Goal: Transaction & Acquisition: Purchase product/service

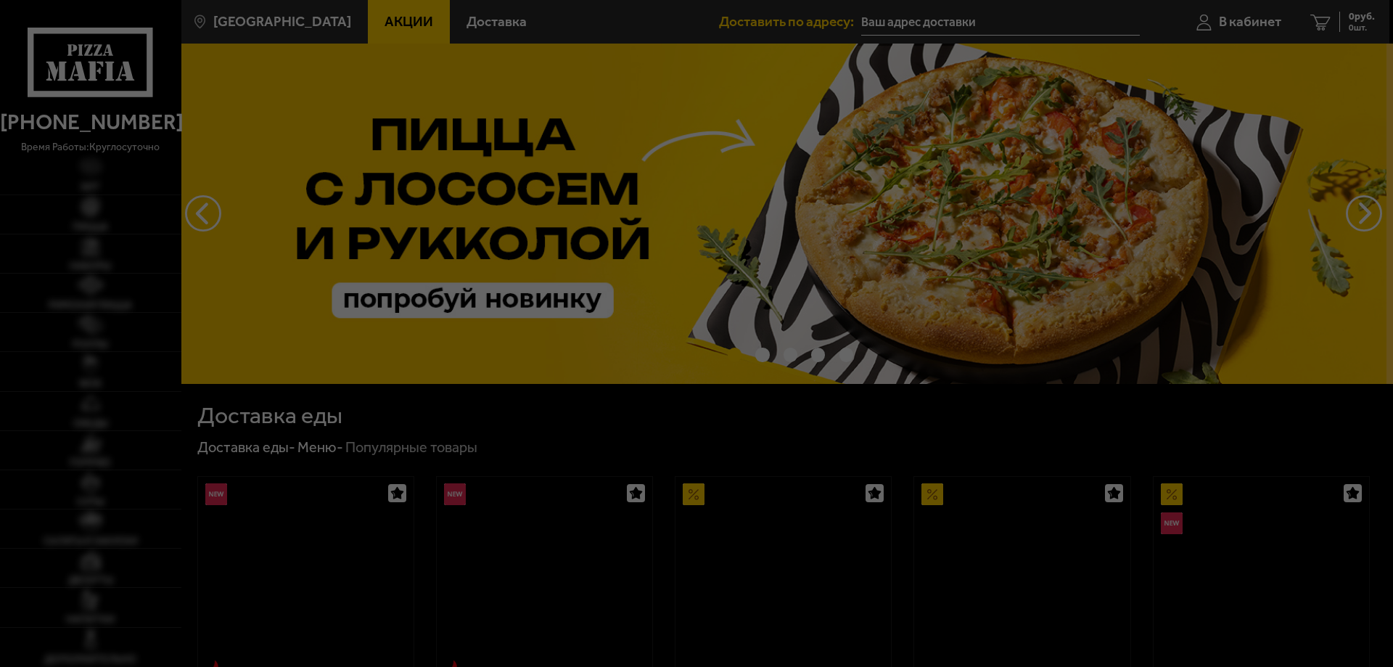
type input "[STREET_ADDRESS]"
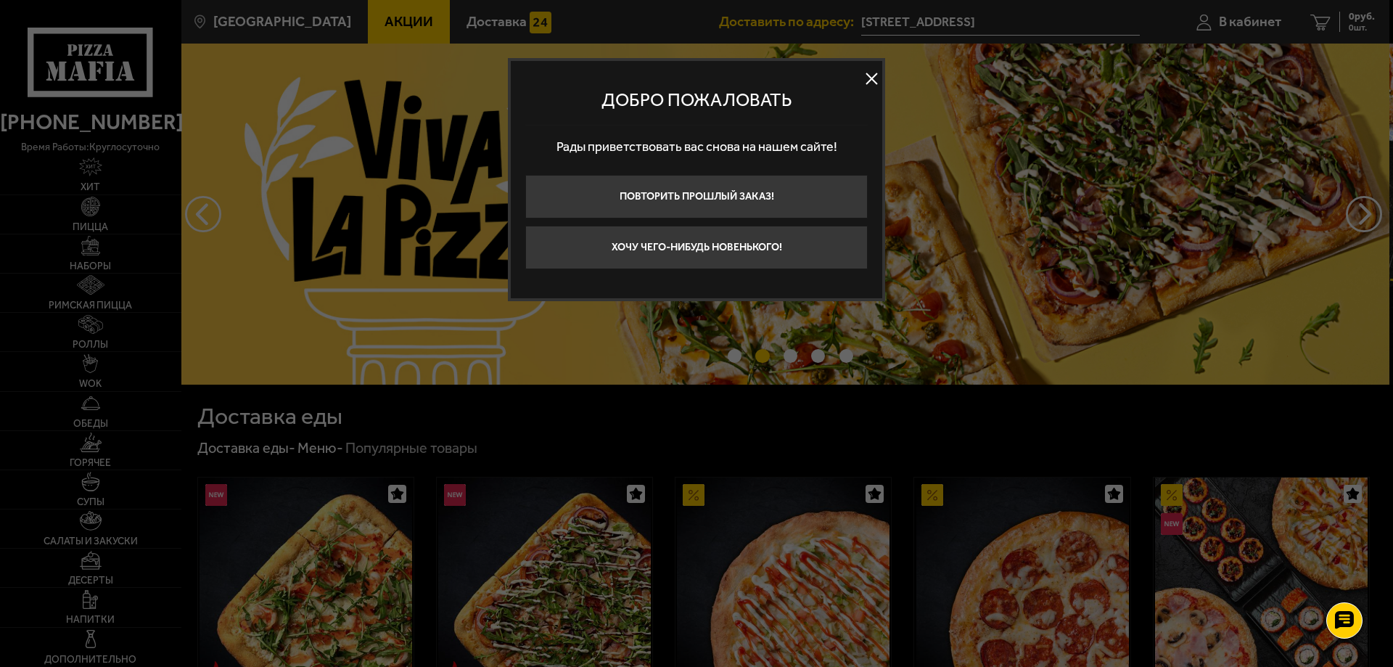
click at [874, 80] on button at bounding box center [872, 79] width 22 height 22
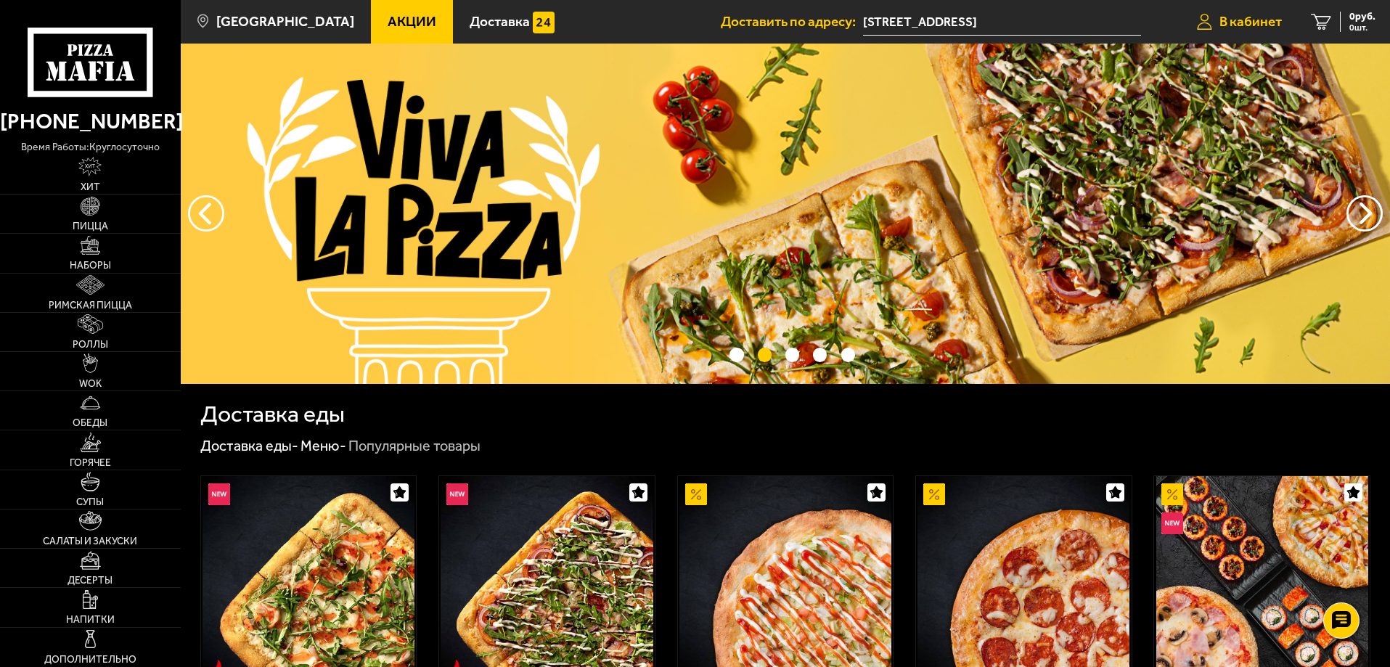
click at [1242, 16] on span "В кабинет" at bounding box center [1250, 22] width 62 height 14
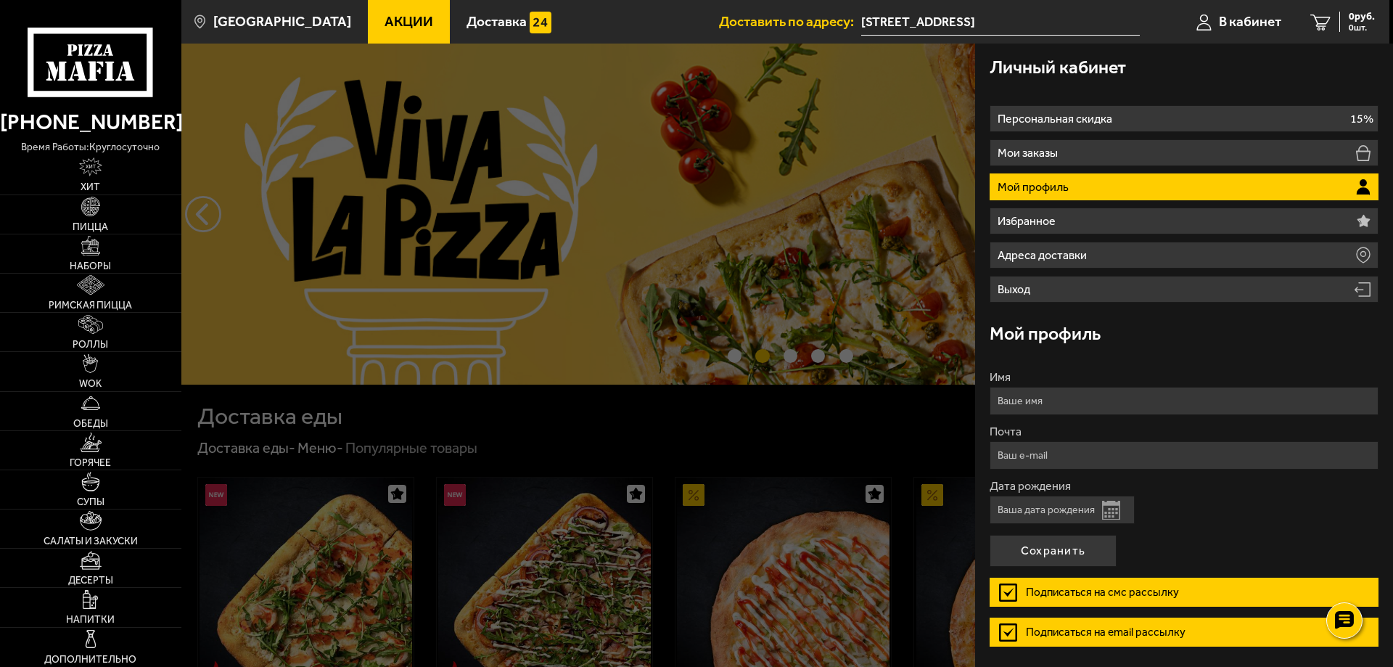
click at [638, 16] on ul "Акции Доставка" at bounding box center [544, 22] width 352 height 44
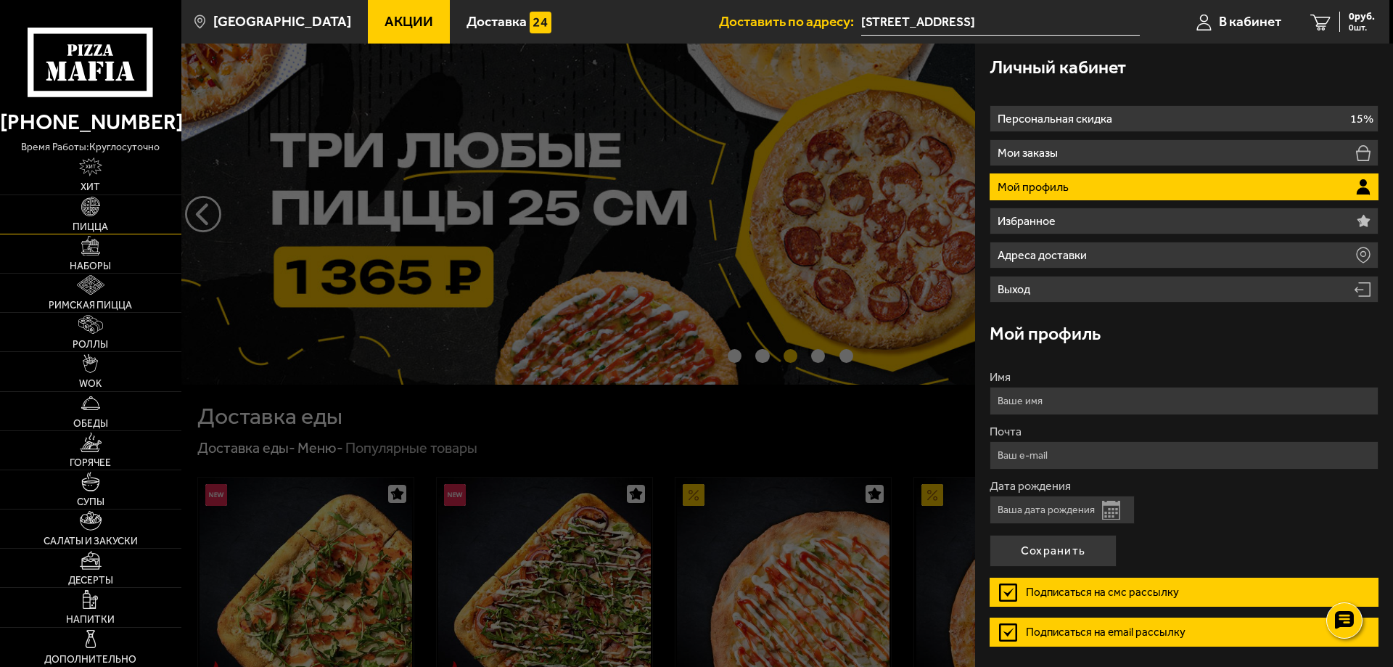
click at [101, 207] on link "Пицца" at bounding box center [90, 214] width 181 height 38
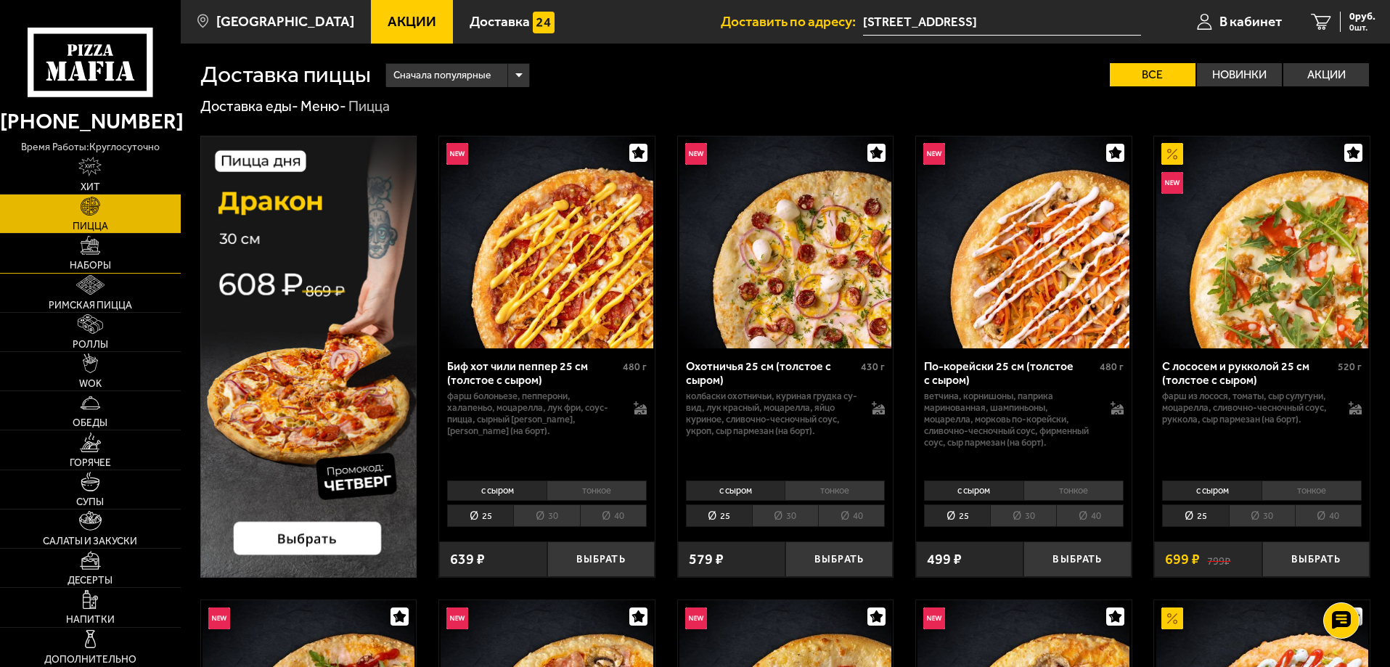
click at [120, 255] on link "Наборы" at bounding box center [90, 253] width 181 height 38
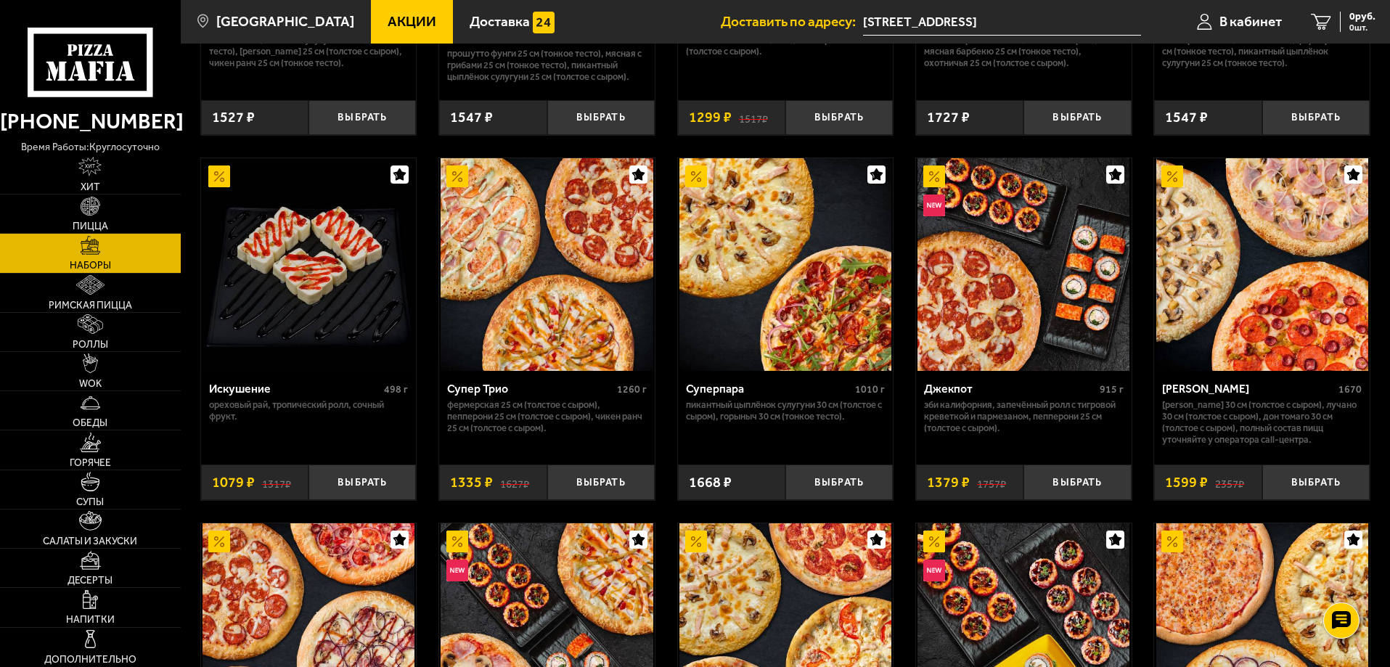
scroll to position [508, 0]
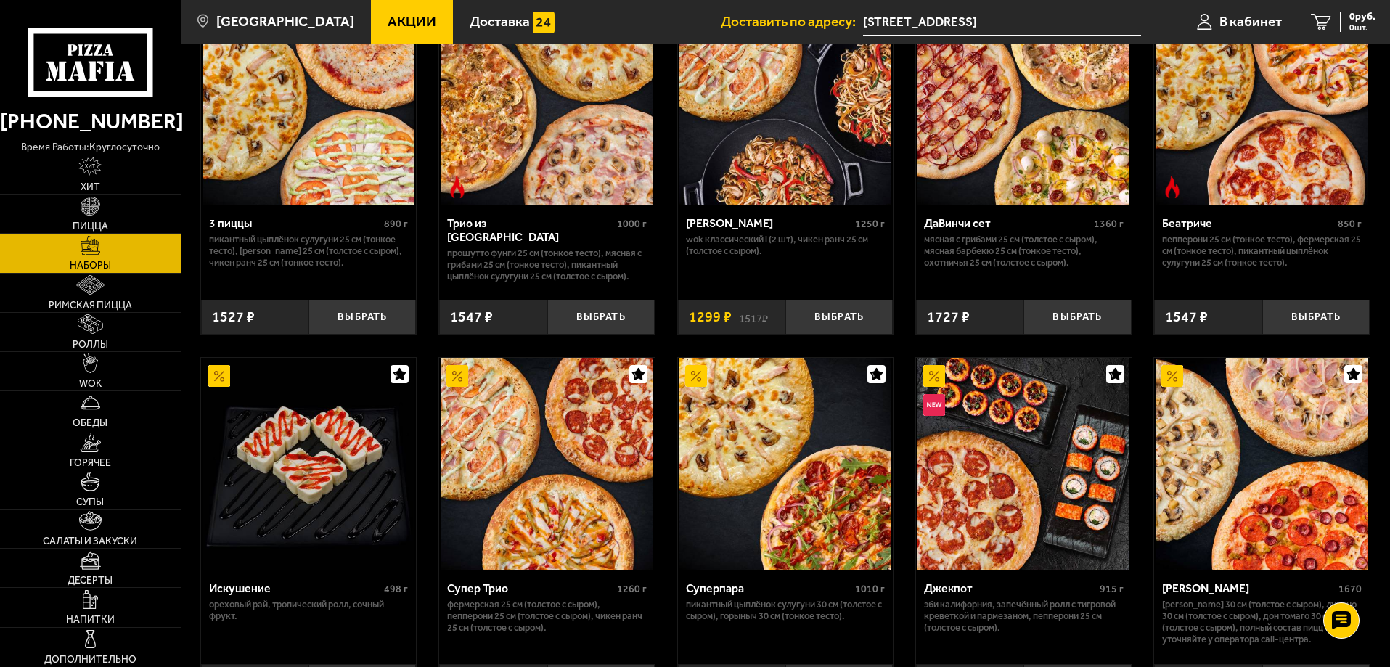
click at [387, 22] on span "Акции" at bounding box center [411, 22] width 49 height 14
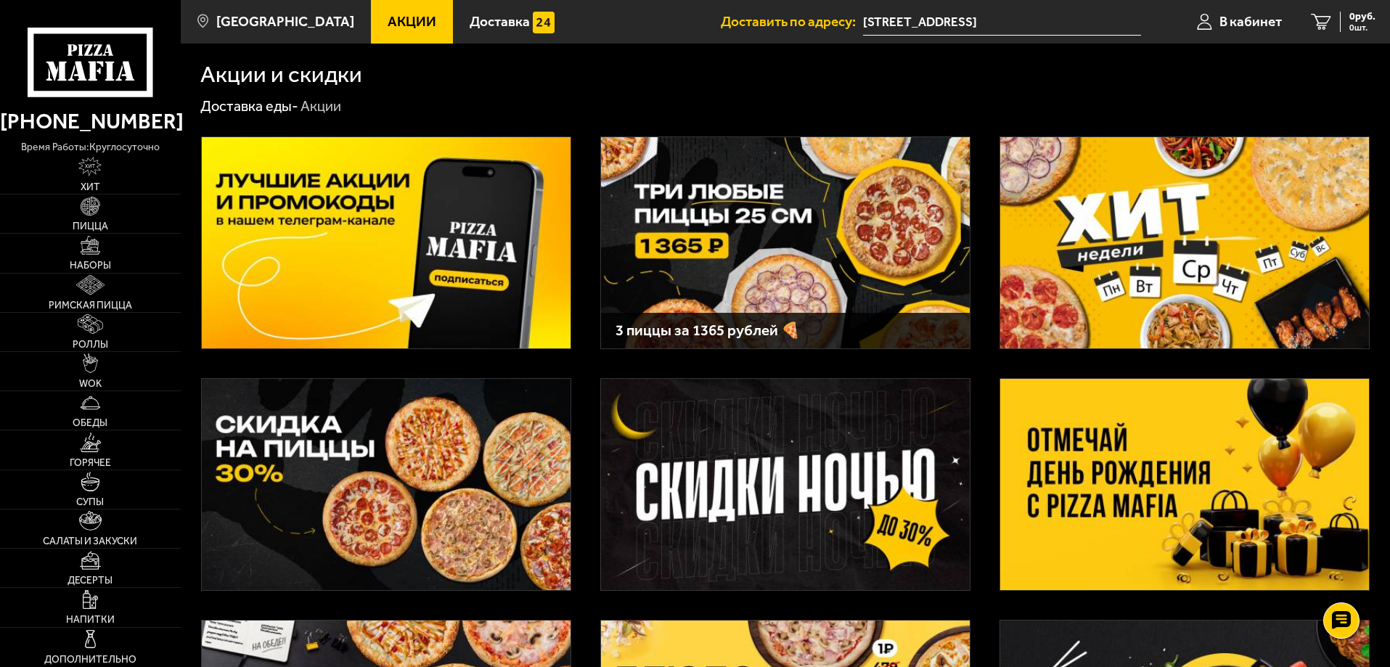
click at [751, 277] on img at bounding box center [785, 242] width 369 height 211
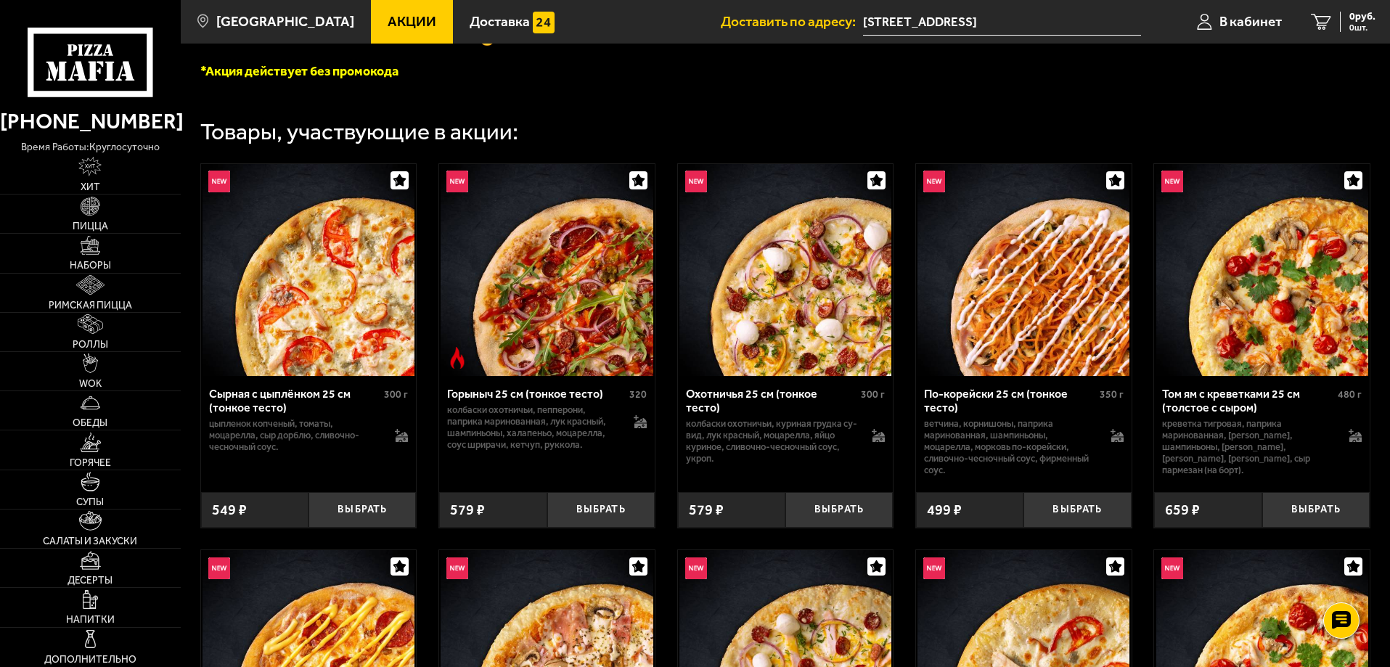
scroll to position [435, 0]
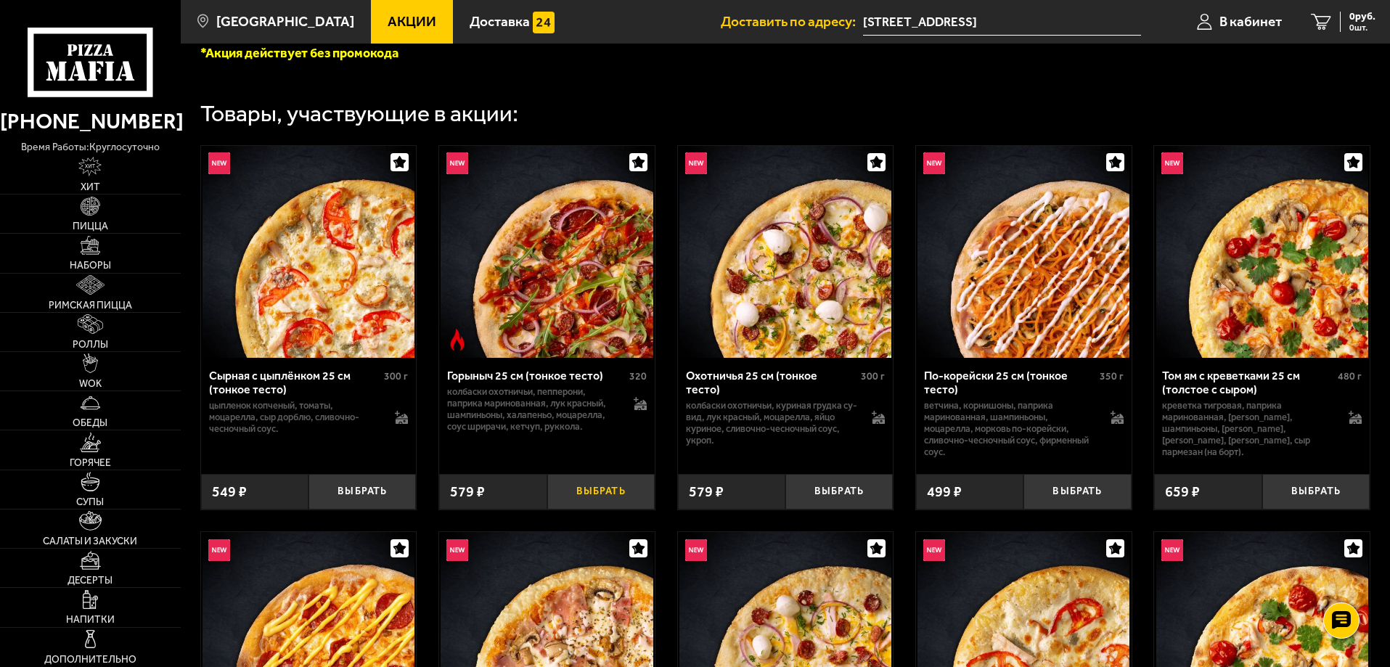
click at [615, 491] on button "Выбрать" at bounding box center [600, 492] width 107 height 36
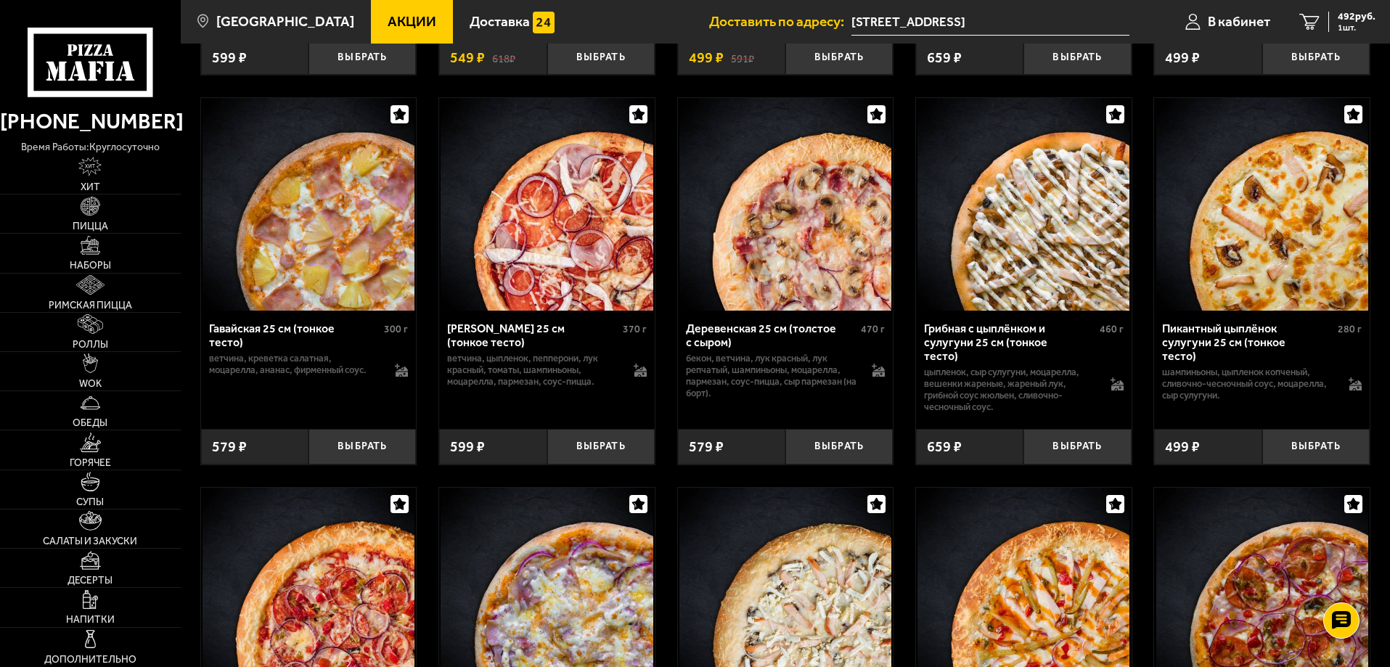
scroll to position [2395, 0]
click at [1366, 14] on span "492 руб." at bounding box center [1356, 17] width 38 height 10
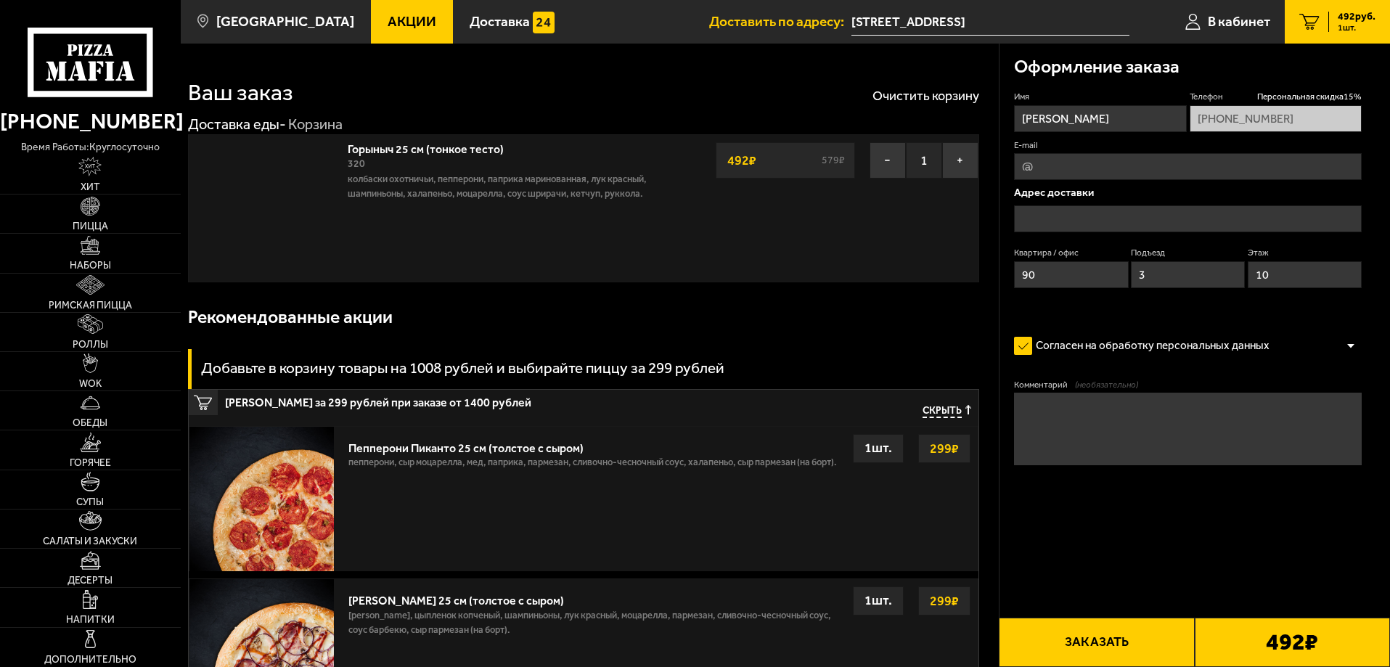
type input "[STREET_ADDRESS]"
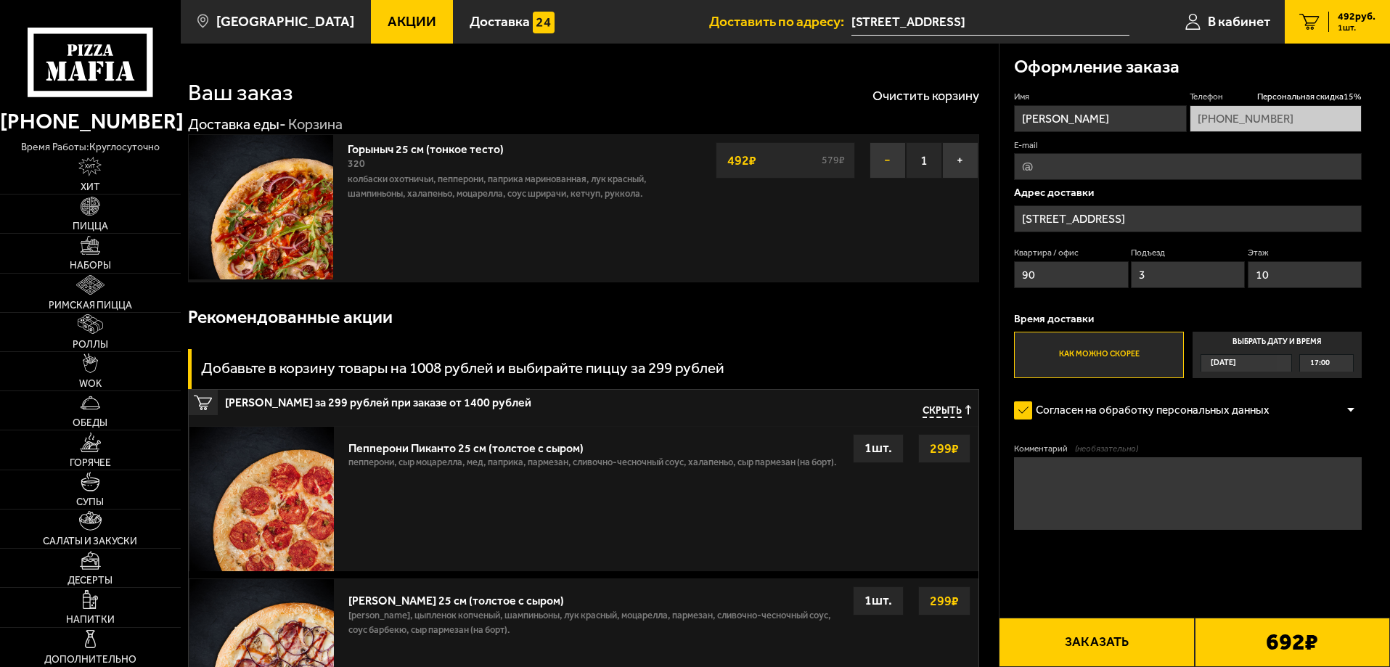
click at [887, 160] on button "−" at bounding box center [887, 160] width 36 height 36
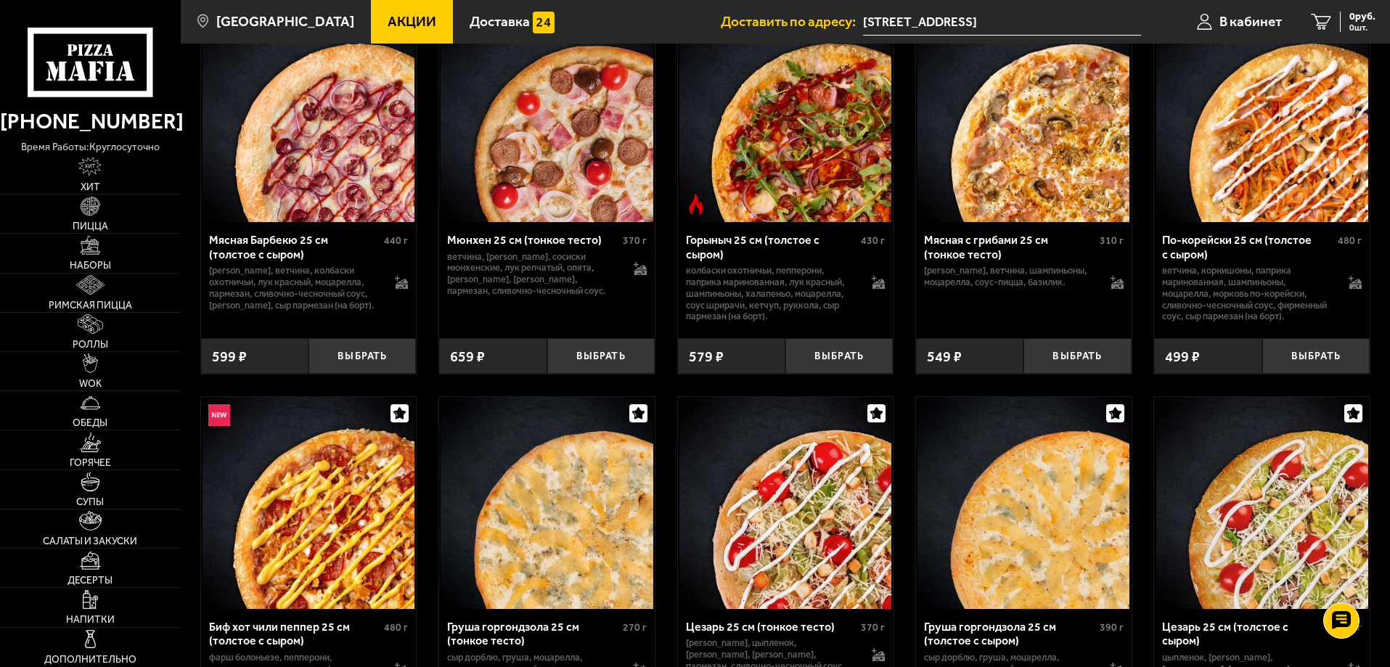
scroll to position [4789, 0]
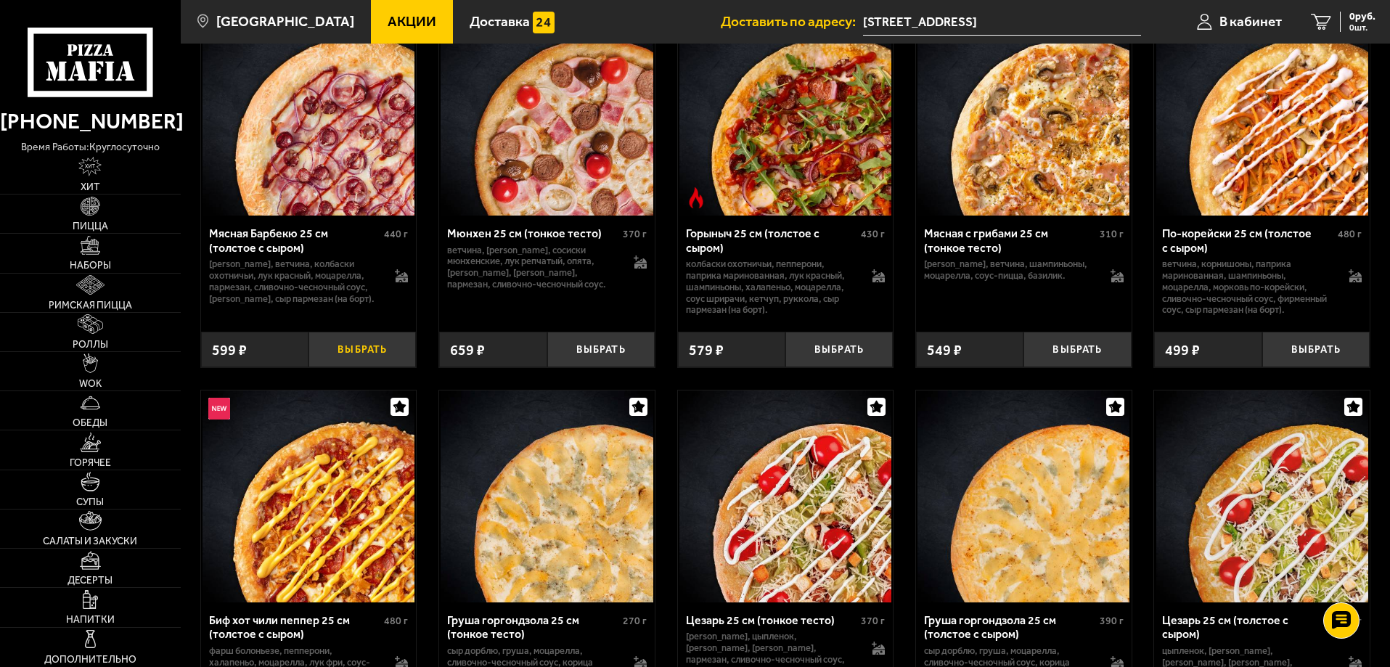
click at [371, 367] on button "Выбрать" at bounding box center [361, 350] width 107 height 36
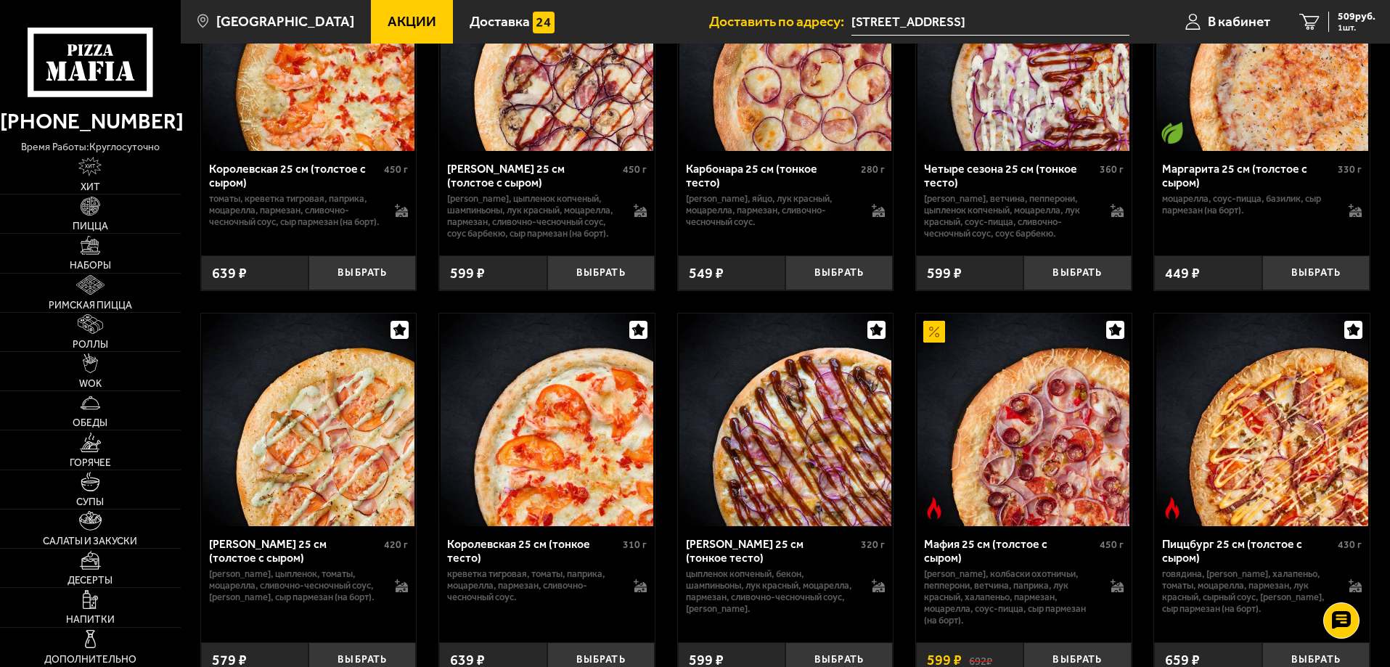
scroll to position [3875, 0]
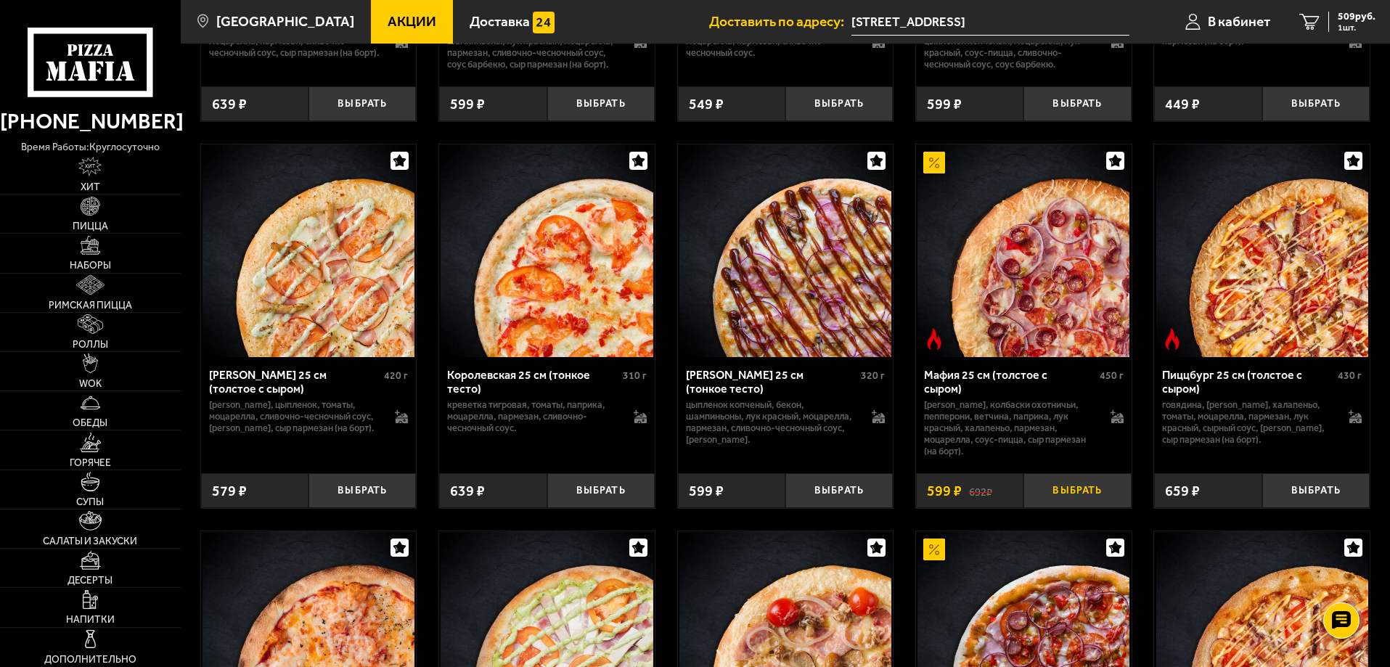
click at [1080, 509] on button "Выбрать" at bounding box center [1076, 491] width 107 height 36
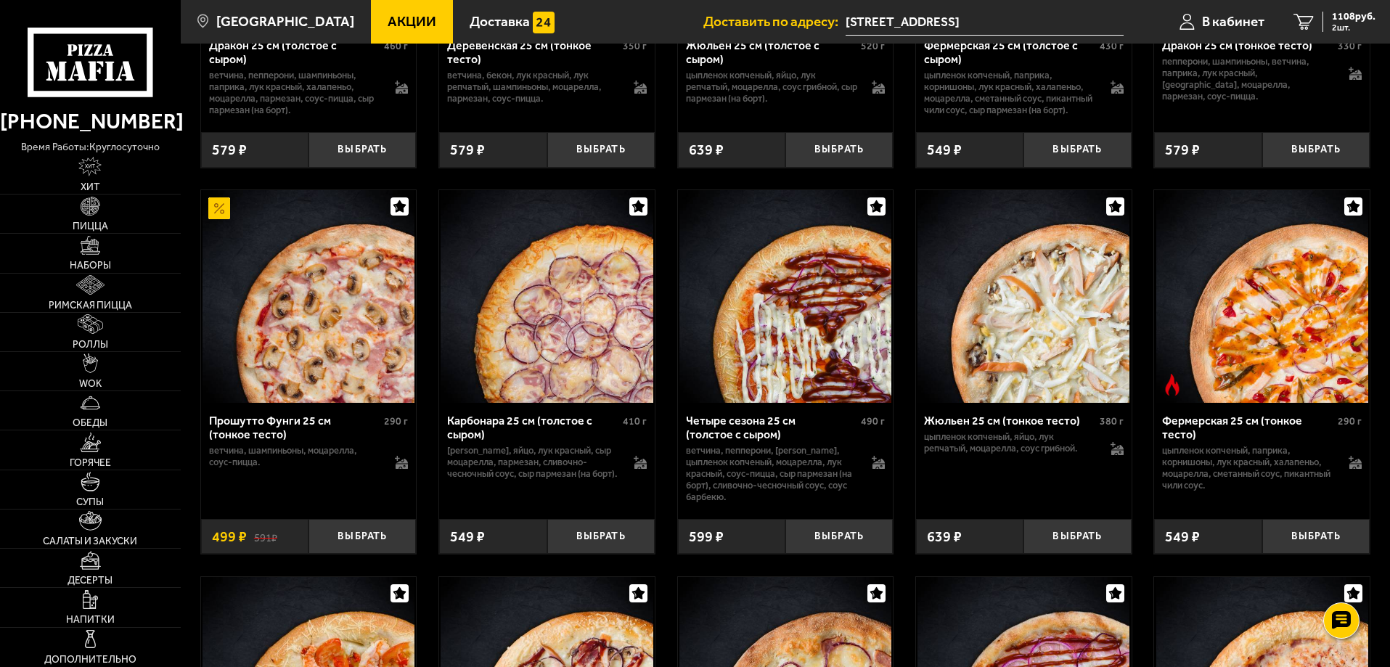
scroll to position [2932, 0]
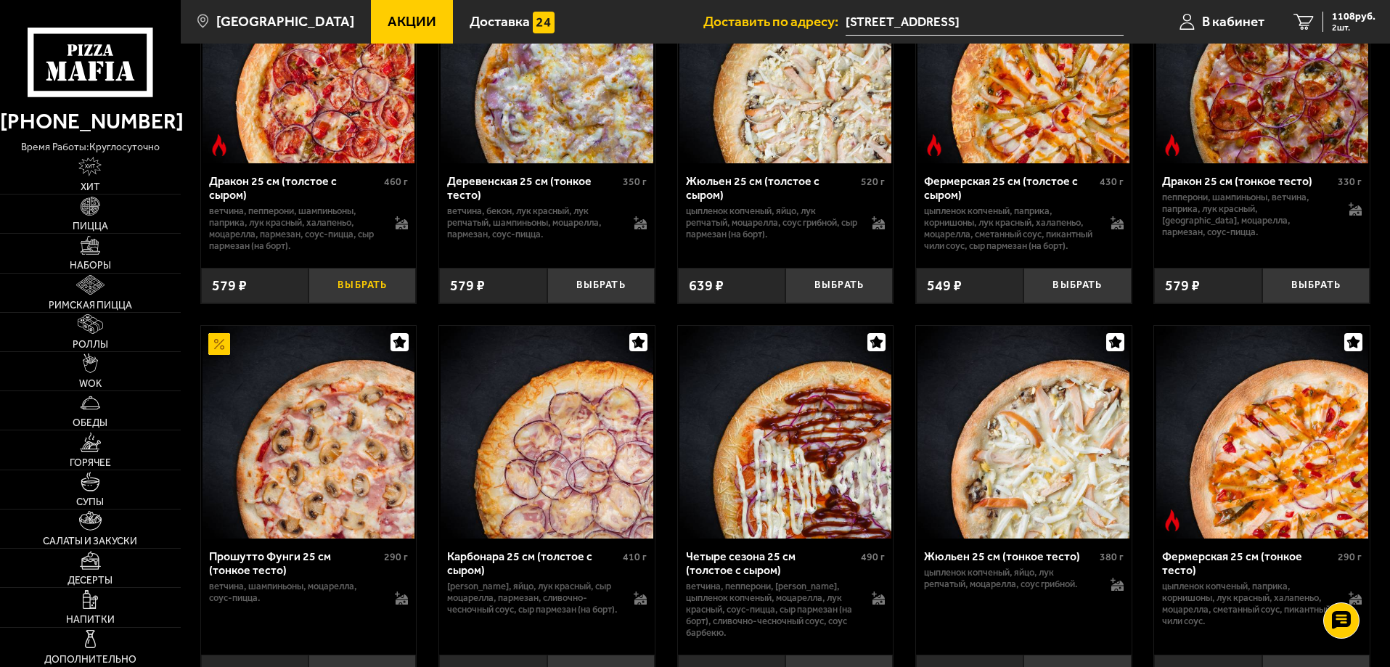
click at [359, 303] on button "Выбрать" at bounding box center [361, 286] width 107 height 36
click at [1355, 20] on span "1365 руб." at bounding box center [1354, 17] width 44 height 10
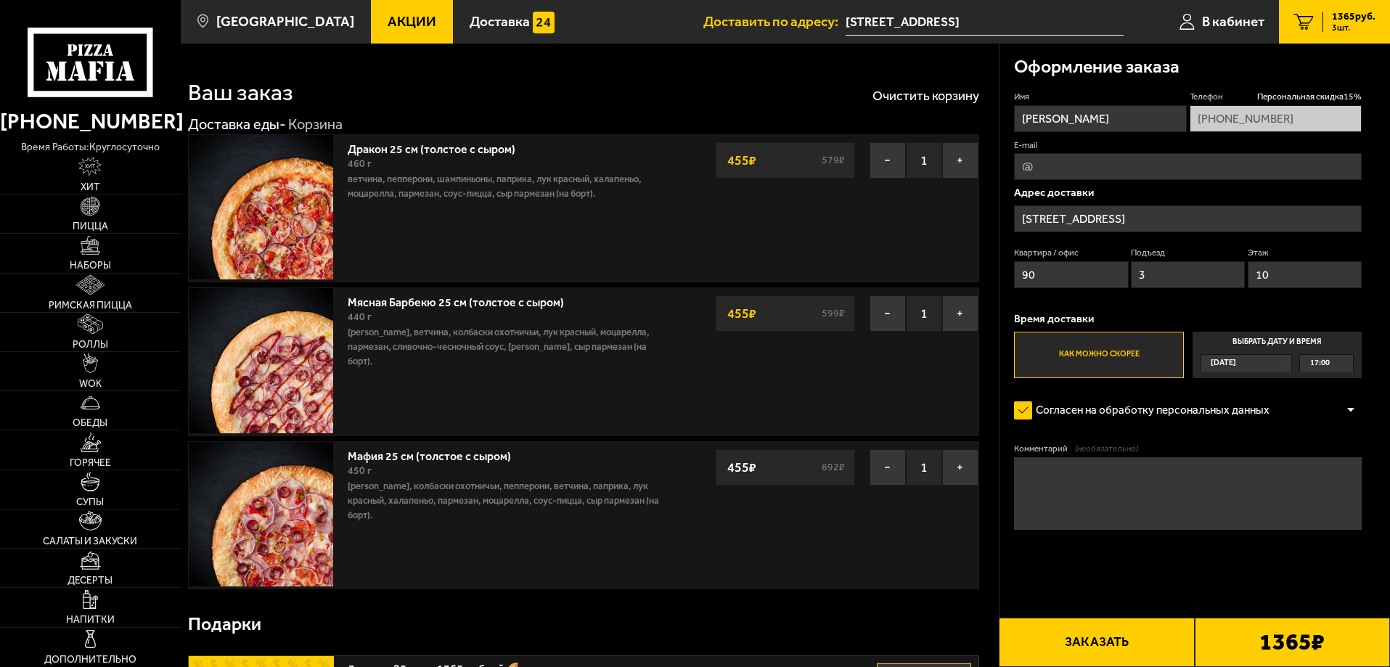
click at [1099, 639] on button "Заказать" at bounding box center [1095, 642] width 195 height 49
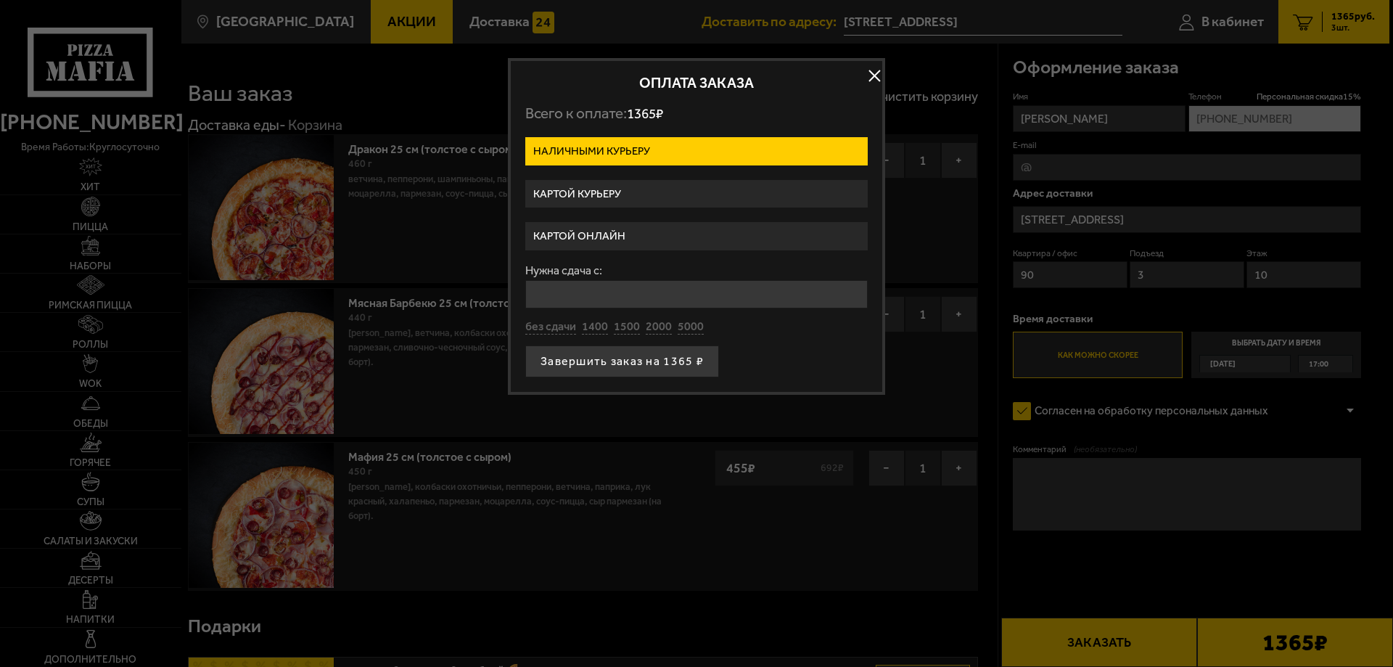
click at [623, 234] on label "Картой онлайн" at bounding box center [696, 236] width 343 height 28
click at [0, 0] on input "Картой онлайн" at bounding box center [0, 0] width 0 height 0
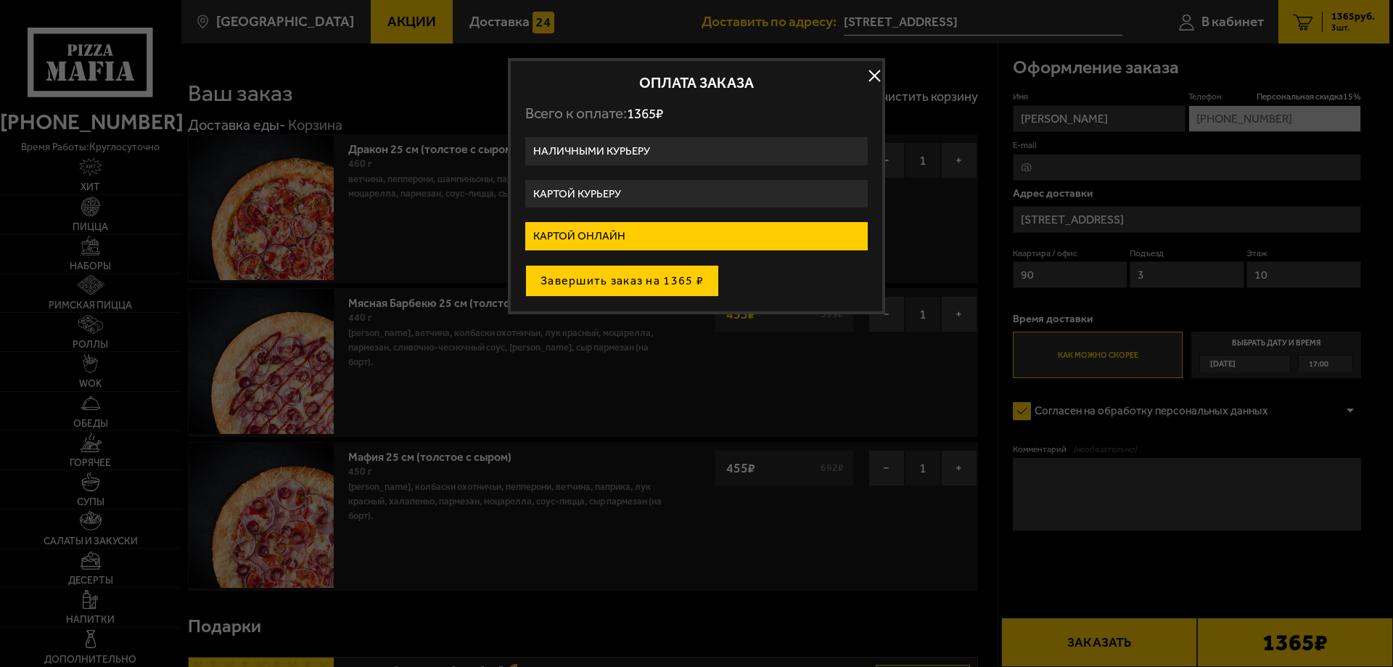
click at [630, 279] on button "Завершить заказ на 1365 ₽" at bounding box center [622, 281] width 194 height 32
